Goal: Task Accomplishment & Management: Manage account settings

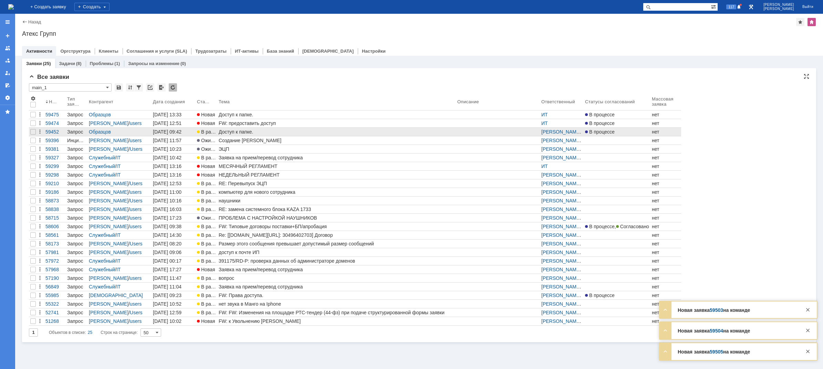
click at [453, 130] on div "Доступ к папке." at bounding box center [337, 132] width 236 height 6
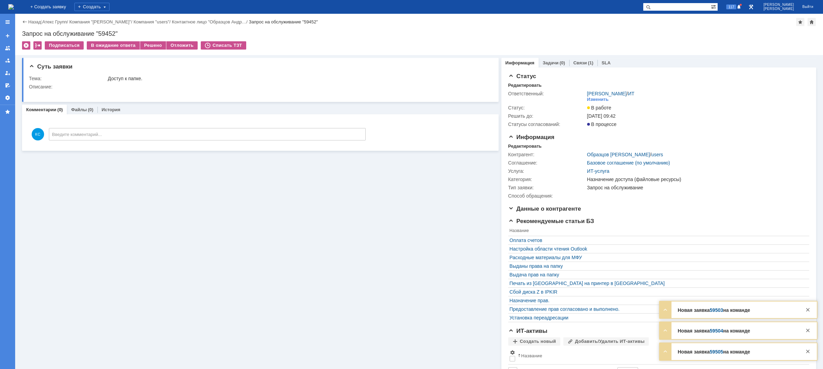
click at [14, 4] on img at bounding box center [11, 7] width 6 height 6
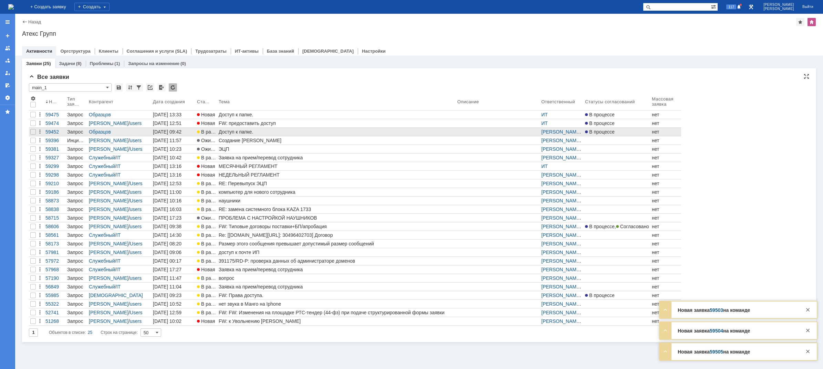
click at [356, 132] on div "Доступ к папке." at bounding box center [337, 132] width 236 height 6
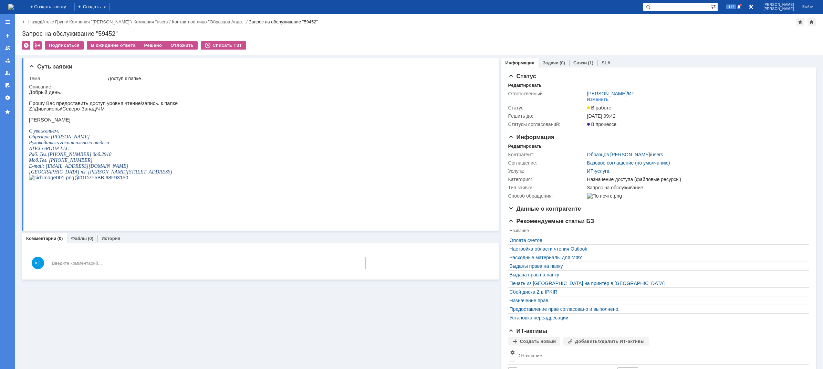
click at [572, 66] on div "Связи (1)" at bounding box center [583, 63] width 28 height 10
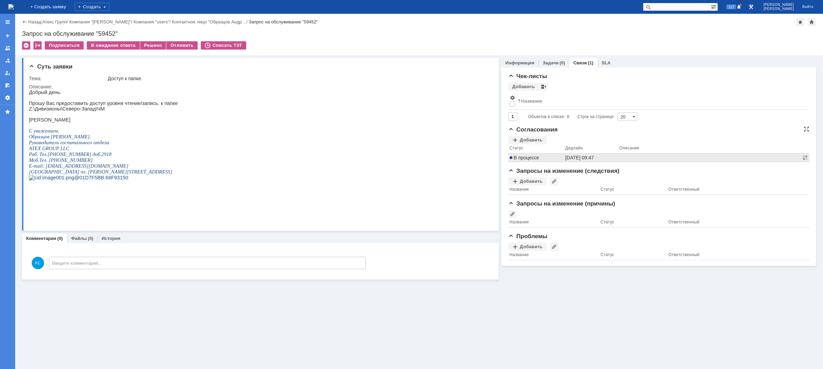
click at [523, 157] on span "В процессе" at bounding box center [524, 158] width 30 height 6
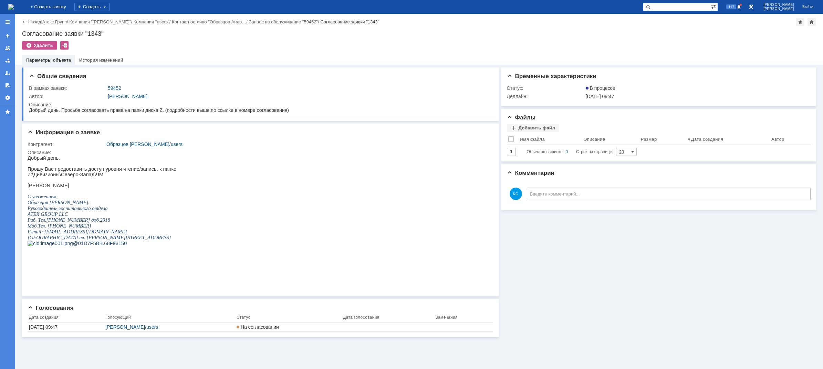
click at [31, 21] on link "Назад" at bounding box center [34, 21] width 13 height 5
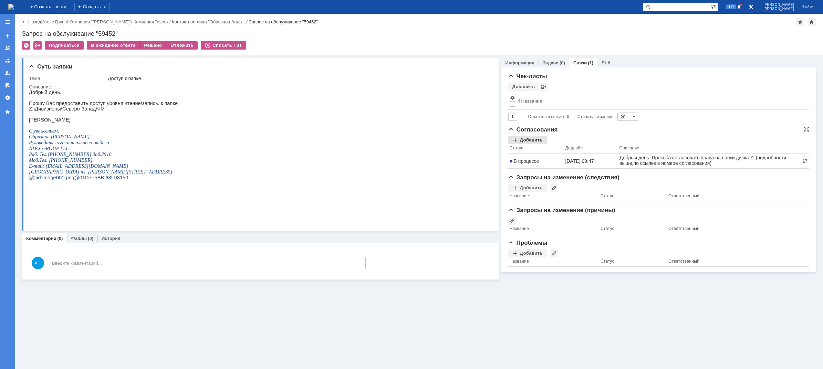
click at [536, 140] on div "Добавить" at bounding box center [527, 140] width 39 height 8
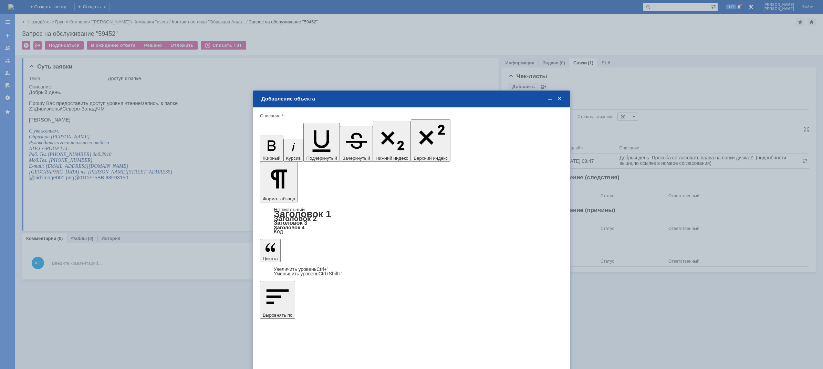
type input "Выбрано: 0 (объекты класса 'Сотрудник')"
drag, startPoint x: 272, startPoint y: 197, endPoint x: 235, endPoint y: 191, distance: 37.4
click at [235, 191] on body "Идет загрузка, пожалуйста, подождите. На домашнюю + Создать заявку Создать 117 …" at bounding box center [411, 184] width 823 height 369
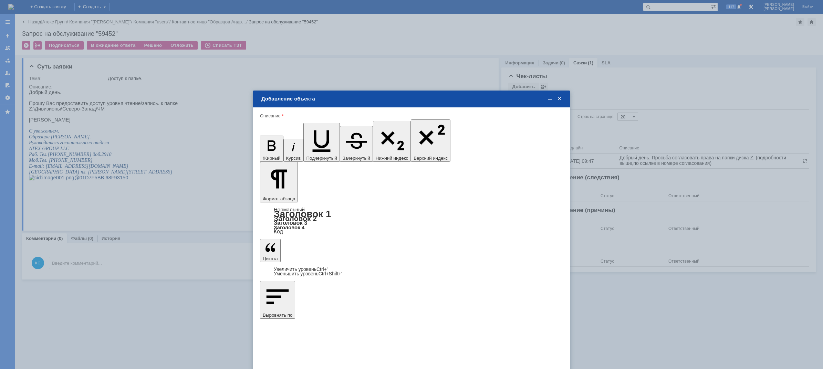
click at [296, 240] on div at bounding box center [294, 240] width 10 height 6
click at [0, 0] on input "[PERSON_NAME]" at bounding box center [0, 0] width 0 height 0
type input "Выбрано: 1 (объекты класса 'Сотрудник')"
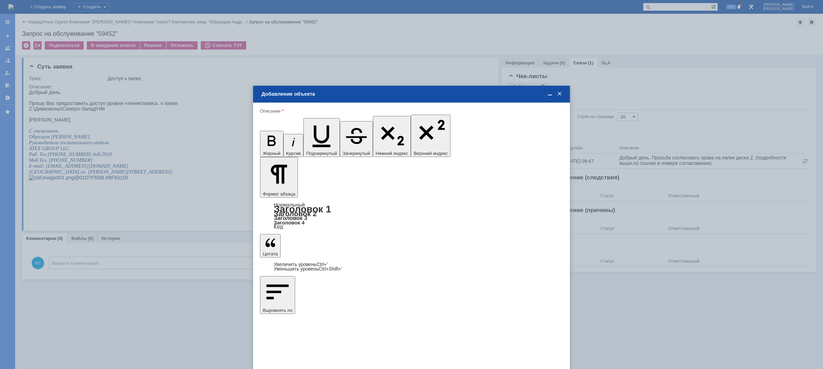
type input "1"
click at [461, 245] on span "дней" at bounding box center [462, 247] width 27 height 6
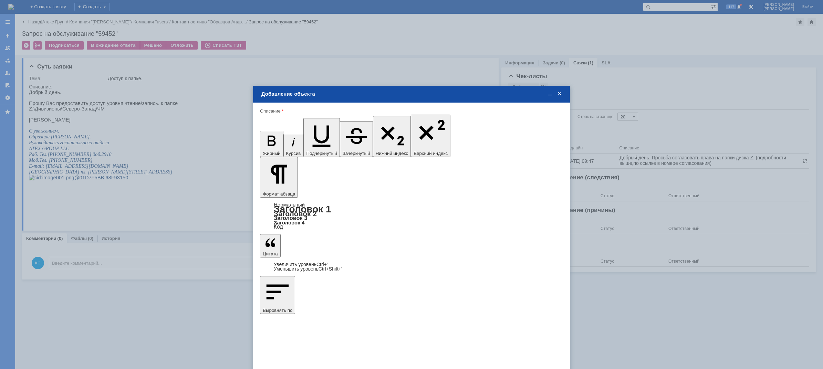
type input "дней"
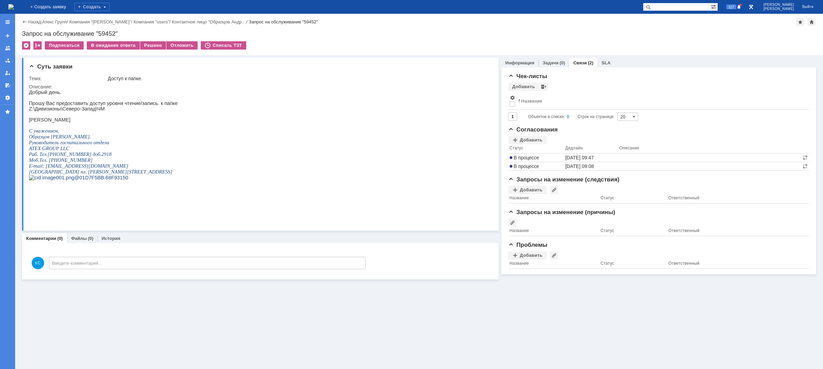
click at [14, 6] on img at bounding box center [11, 7] width 6 height 6
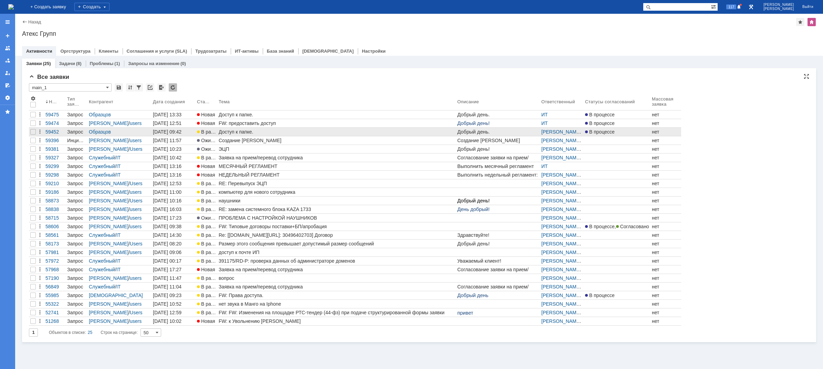
click at [267, 132] on div "Доступ к папке." at bounding box center [337, 132] width 236 height 6
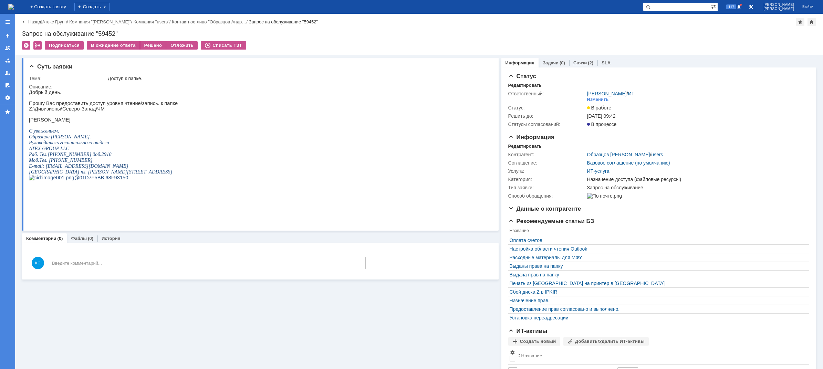
click at [579, 64] on link "Связи" at bounding box center [579, 62] width 13 height 5
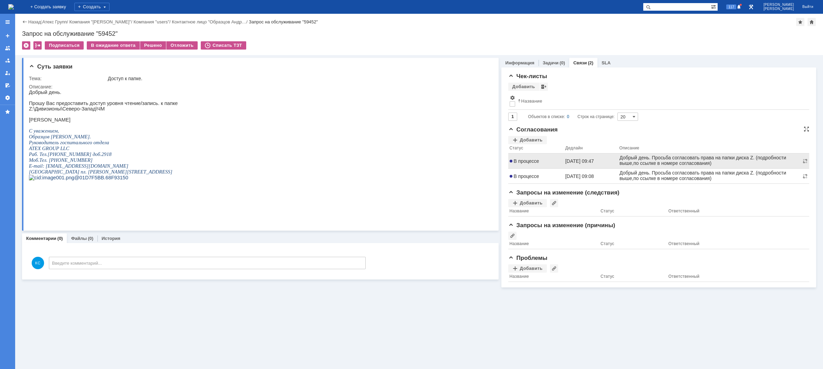
click at [536, 161] on span "В процессе" at bounding box center [524, 161] width 30 height 6
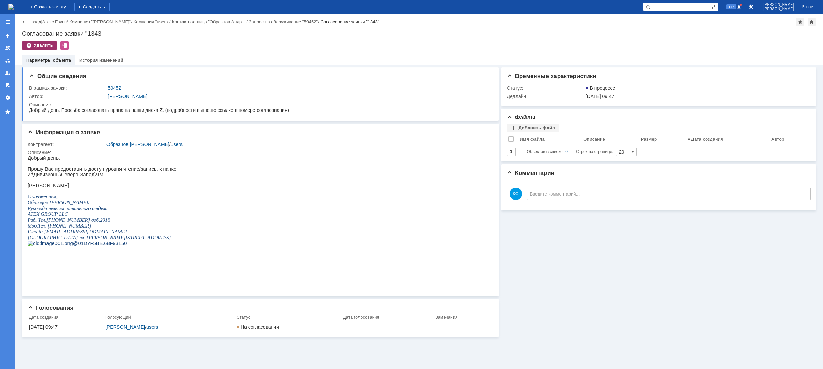
click at [39, 45] on div "Удалить" at bounding box center [39, 45] width 35 height 8
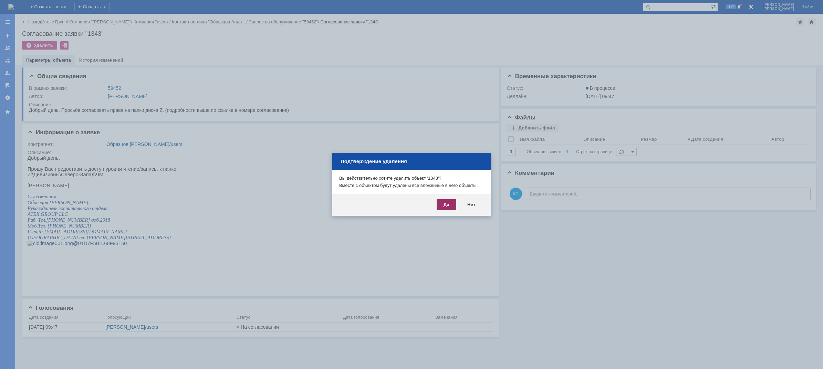
click at [453, 201] on div "Да" at bounding box center [447, 204] width 20 height 11
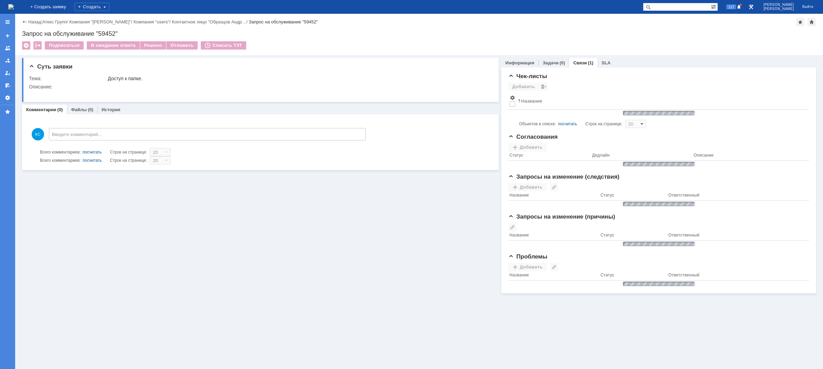
click at [14, 10] on img at bounding box center [11, 7] width 6 height 6
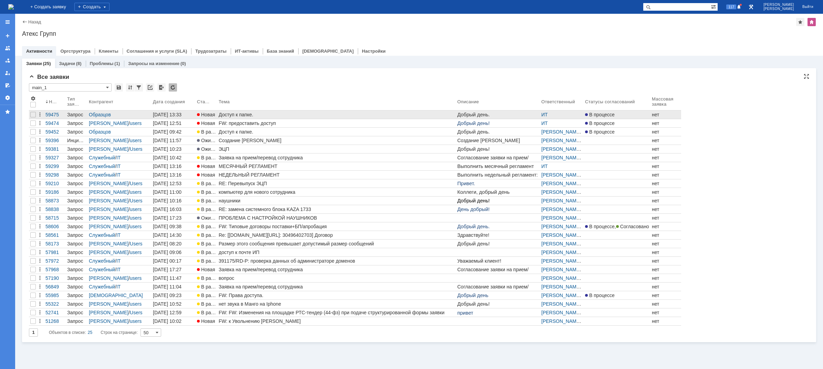
click at [234, 115] on div "Доступ к папке." at bounding box center [337, 115] width 236 height 6
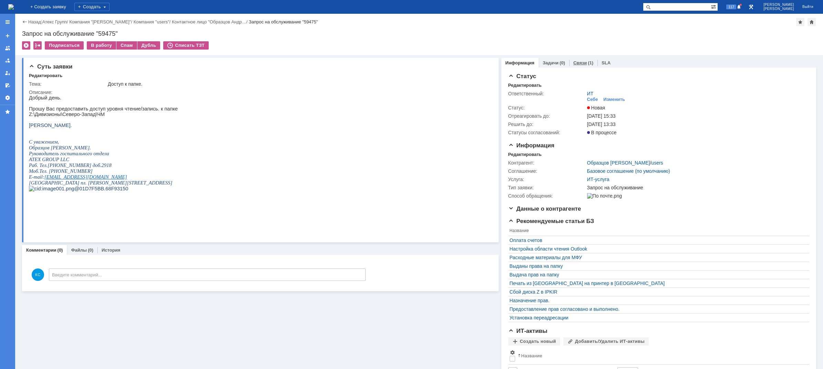
click at [569, 63] on div "Связи (1)" at bounding box center [583, 63] width 28 height 10
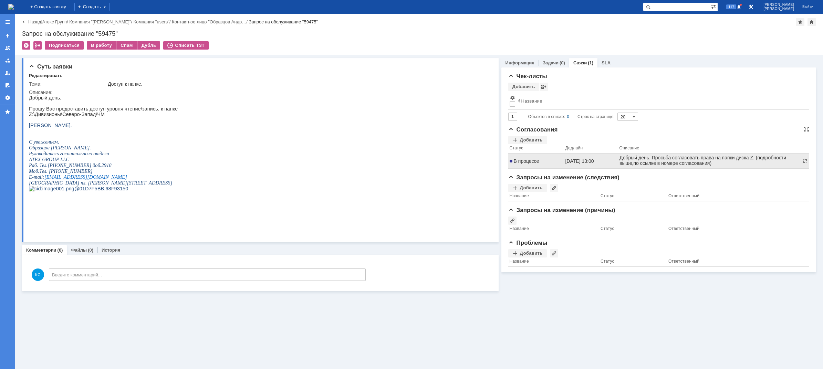
click at [534, 161] on span "В процессе" at bounding box center [524, 161] width 30 height 6
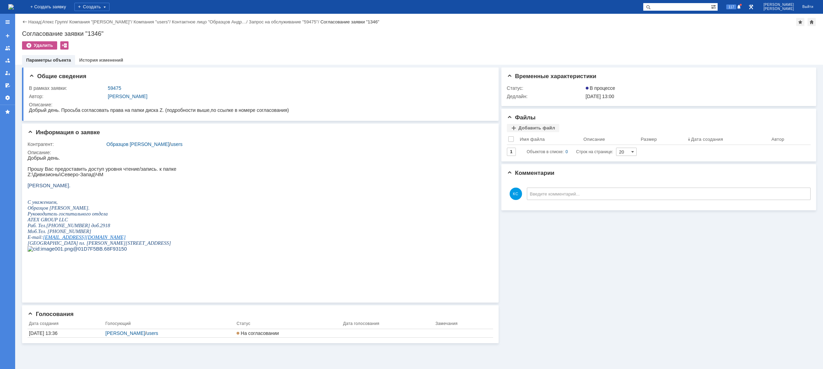
click at [14, 6] on img at bounding box center [11, 7] width 6 height 6
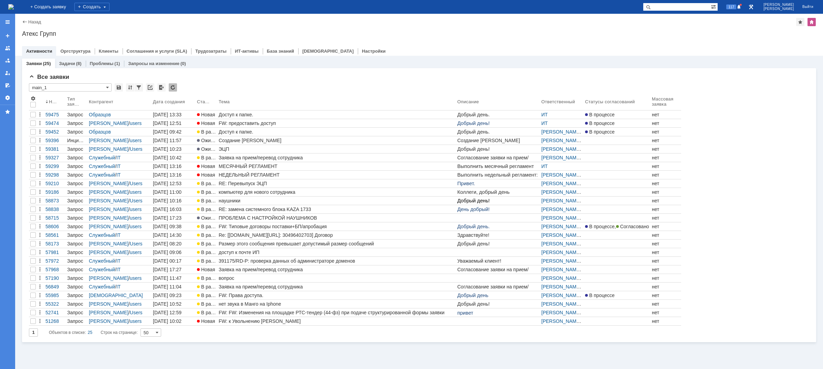
click at [14, 7] on img at bounding box center [11, 7] width 6 height 6
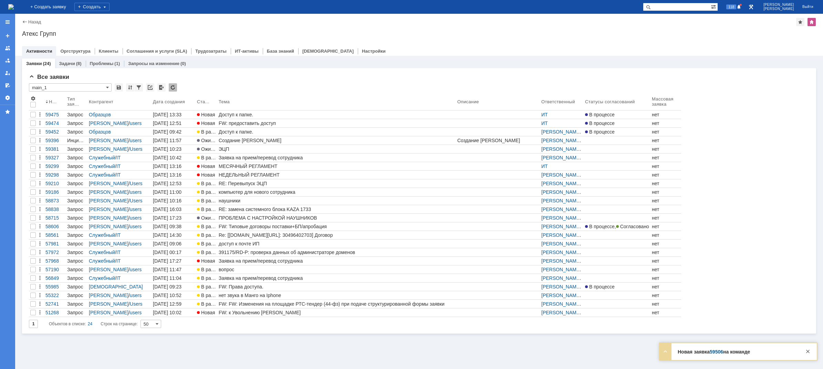
click at [14, 7] on img at bounding box center [11, 7] width 6 height 6
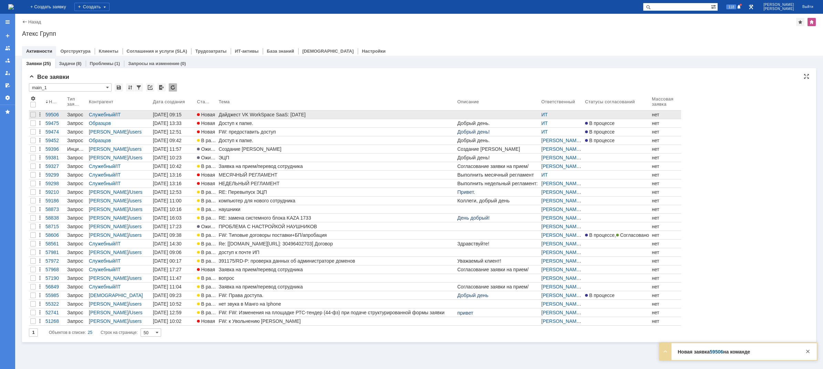
click at [32, 117] on div at bounding box center [33, 115] width 8 height 8
click at [32, 116] on div at bounding box center [33, 115] width 6 height 6
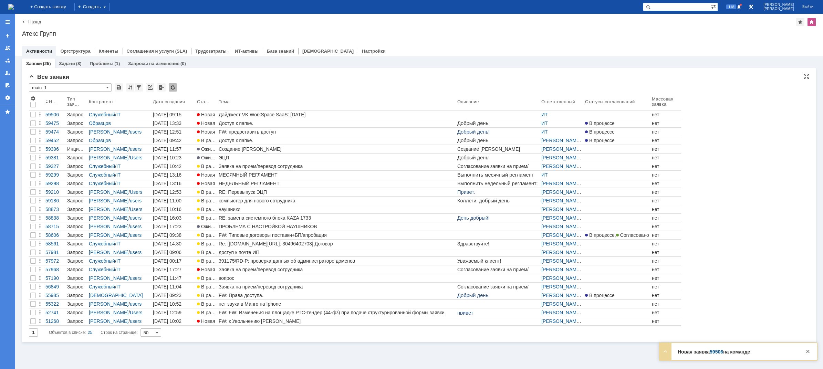
click at [32, 116] on div at bounding box center [33, 115] width 6 height 6
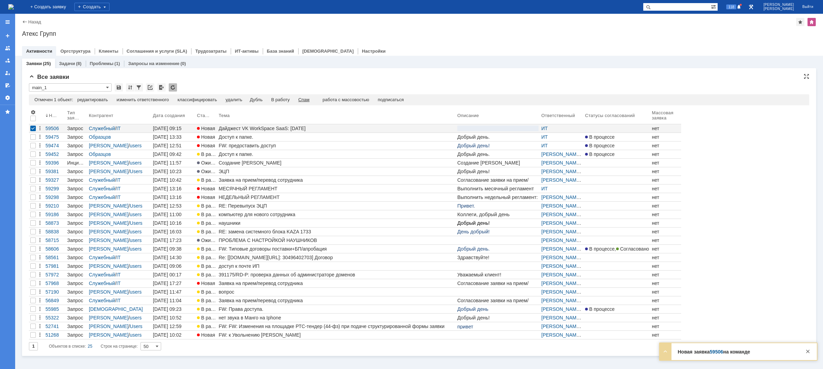
click at [304, 102] on div "Спам" at bounding box center [303, 100] width 11 height 6
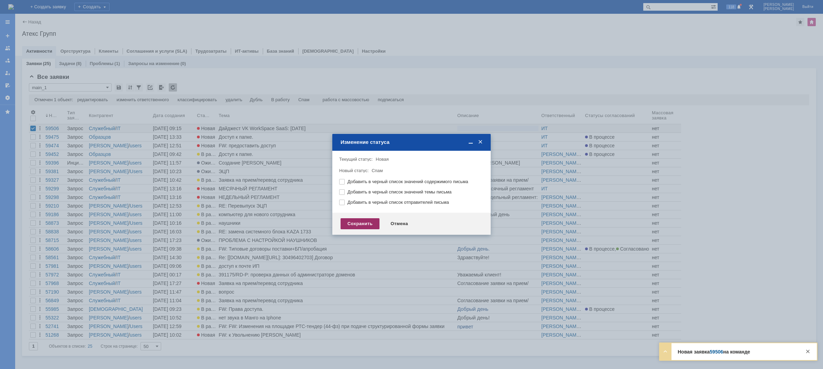
click at [358, 222] on div "Сохранить" at bounding box center [359, 223] width 39 height 11
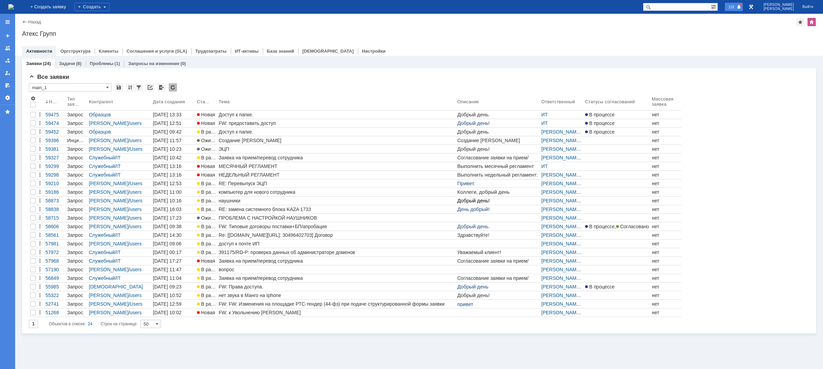
click at [736, 6] on span "118" at bounding box center [731, 6] width 10 height 5
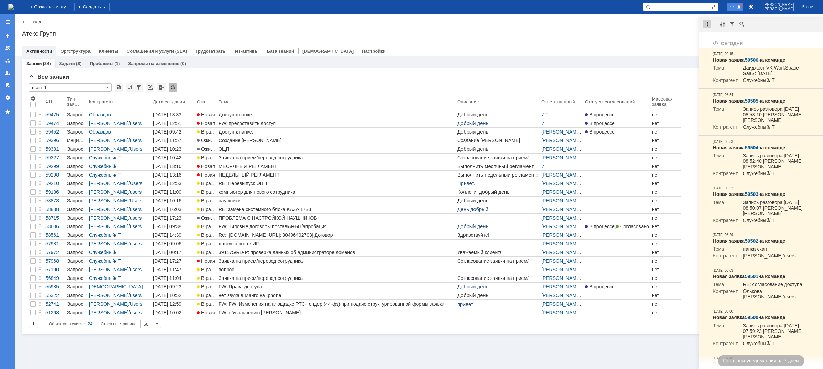
click at [705, 27] on div at bounding box center [707, 24] width 8 height 8
click at [715, 40] on div "Отметить уведомления прочитанными" at bounding box center [754, 41] width 92 height 5
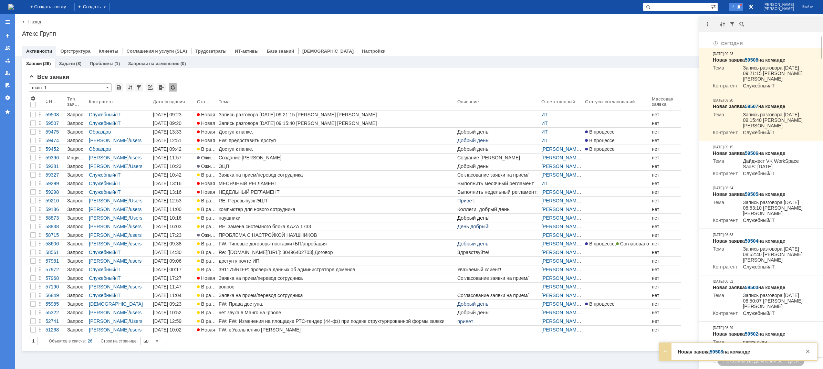
click at [656, 32] on div "Атекс Групп" at bounding box center [419, 33] width 794 height 7
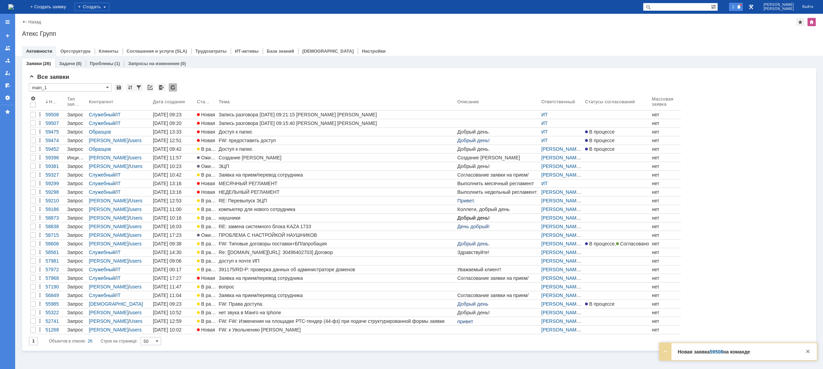
click at [742, 4] on div at bounding box center [740, 5] width 2 height 2
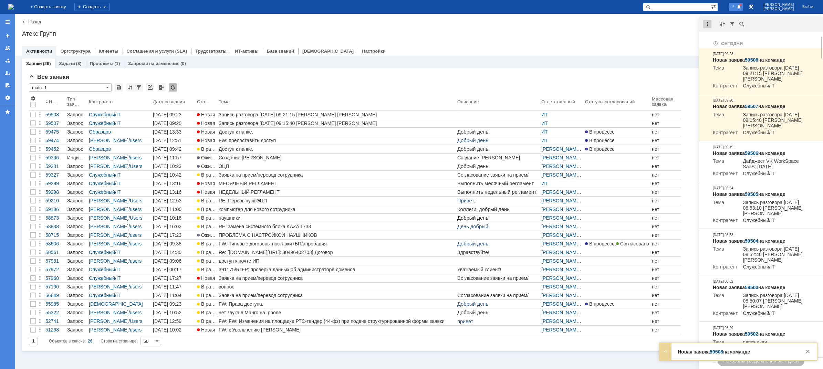
click at [708, 24] on div at bounding box center [707, 24] width 8 height 8
drag, startPoint x: 717, startPoint y: 39, endPoint x: 675, endPoint y: 36, distance: 42.1
click at [717, 39] on div "Отметить уведомления прочитанными" at bounding box center [754, 41] width 92 height 5
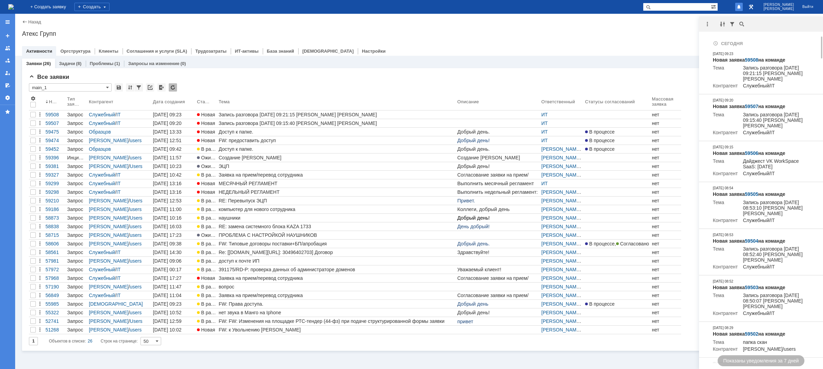
click at [674, 36] on div "Атекс Групп" at bounding box center [419, 33] width 794 height 7
